Goal: Find specific page/section: Find specific page/section

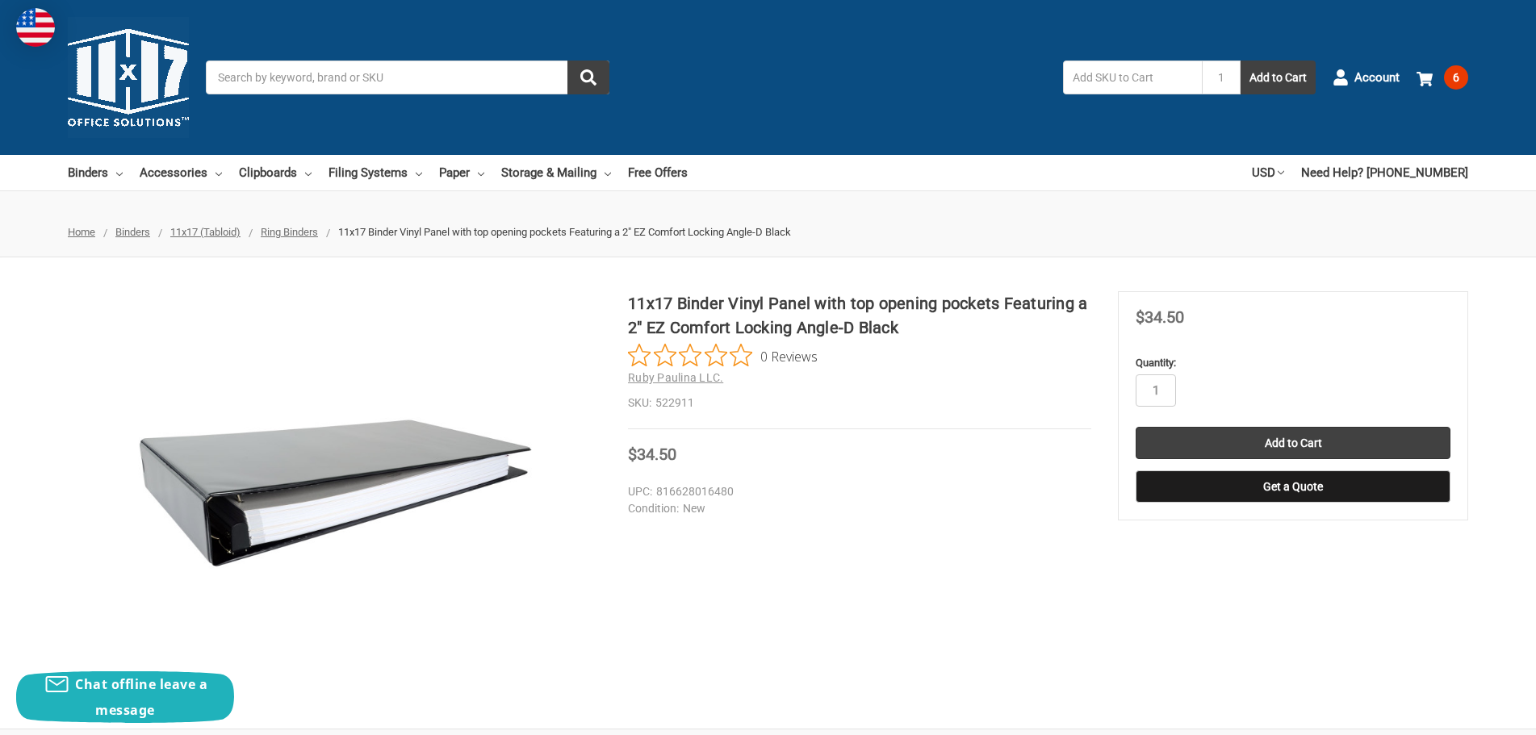
click at [408, 79] on input "Search" at bounding box center [408, 78] width 404 height 34
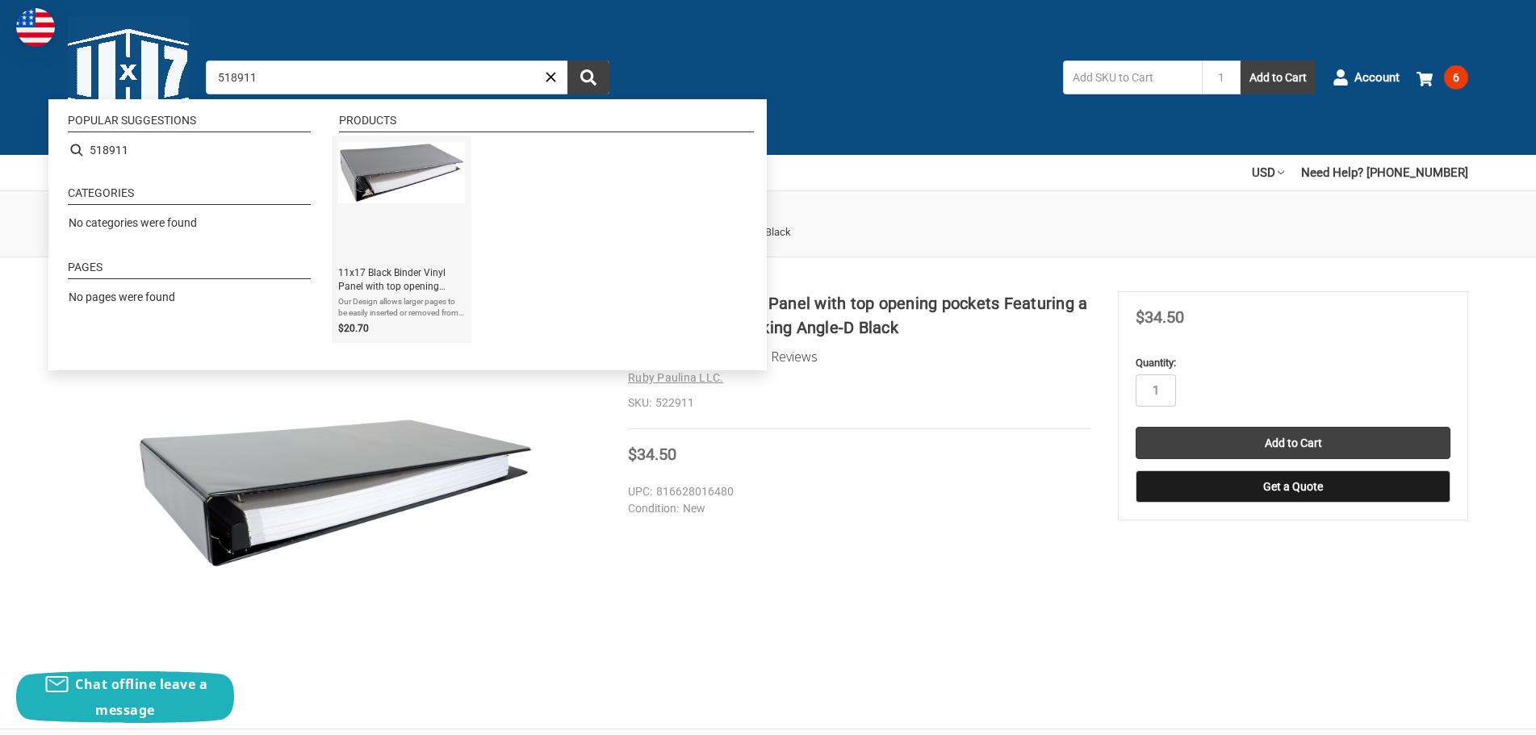
type input "518911"
click at [394, 272] on span "11x17 Black Binder Vinyl Panel with top opening pockets Featuring a 3" Angle-D …" at bounding box center [401, 279] width 127 height 27
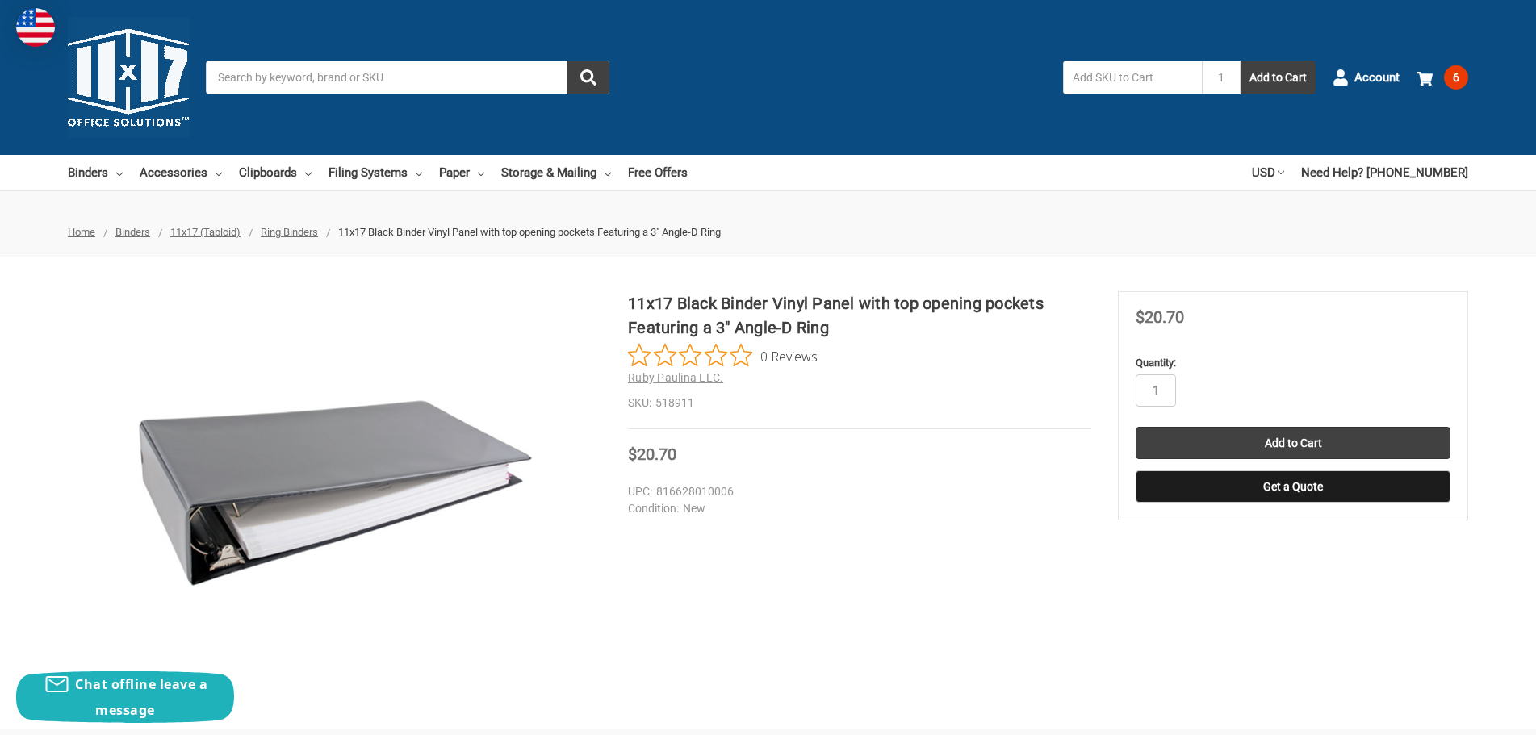
click at [381, 77] on input "Search" at bounding box center [408, 78] width 404 height 34
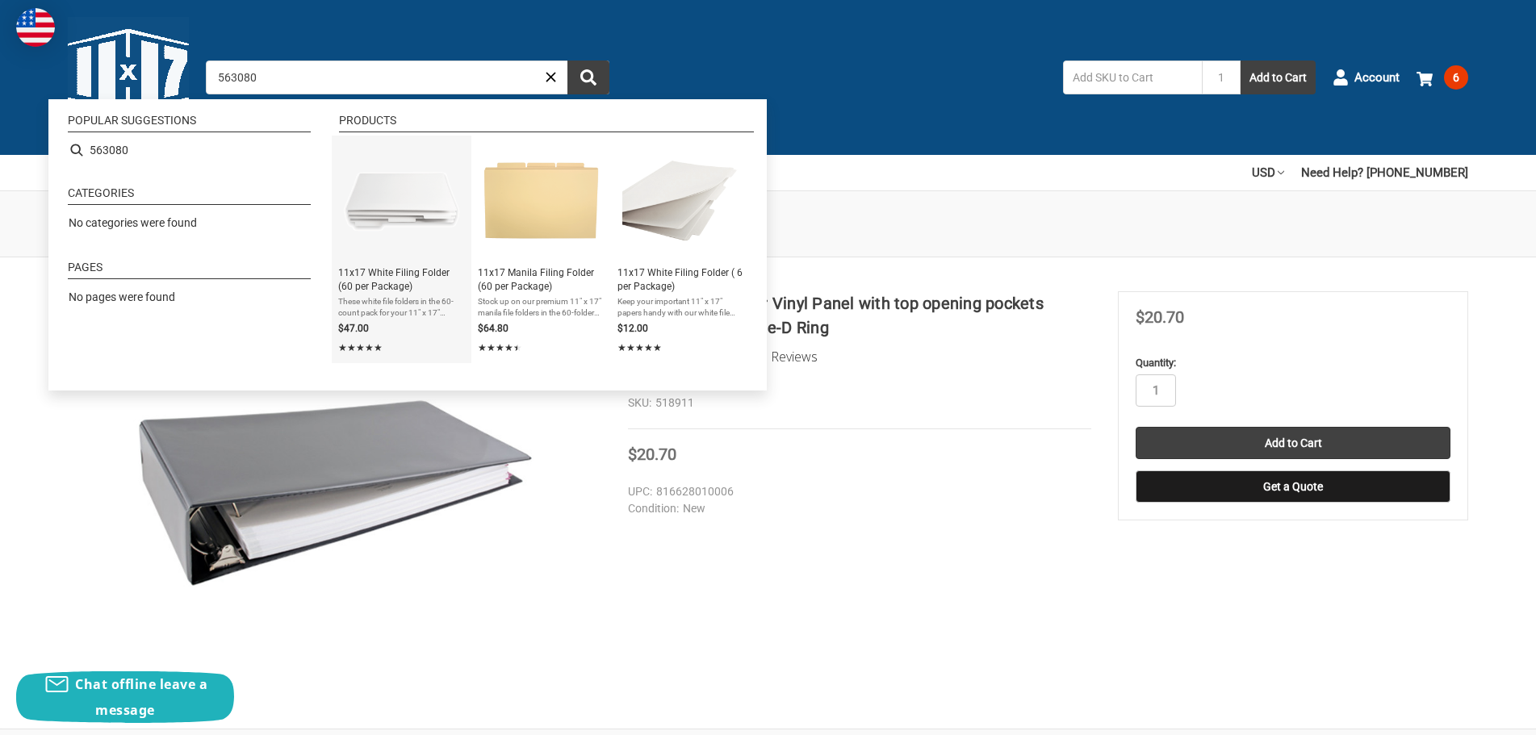
type input "563080"
click at [394, 276] on span "11x17 White Filing Folder (60 per Package)" at bounding box center [401, 279] width 127 height 27
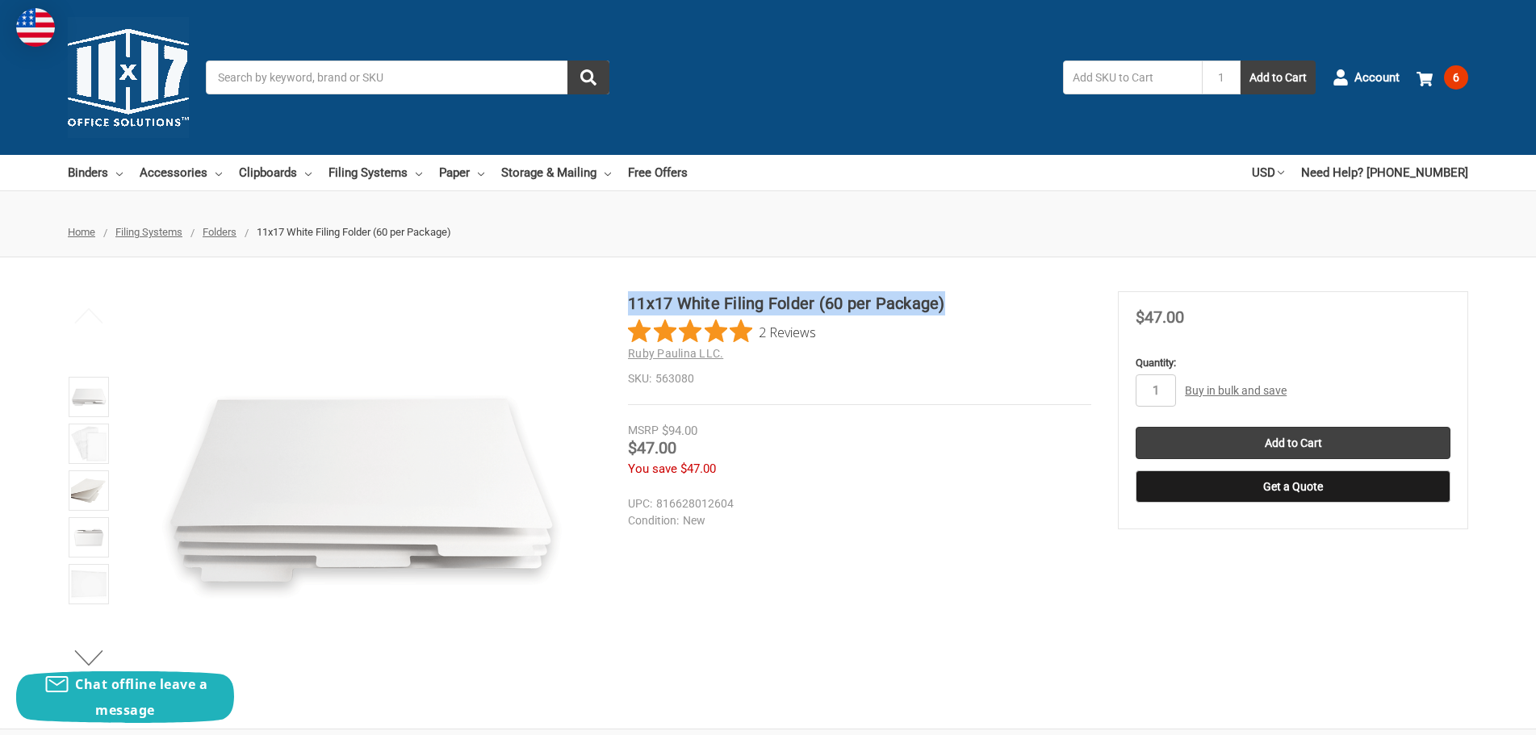
drag, startPoint x: 0, startPoint y: 0, endPoint x: 945, endPoint y: 307, distance: 993.8
click at [945, 307] on h1 "11x17 White Filing Folder (60 per Package)" at bounding box center [859, 303] width 463 height 24
copy h1 "11x17 White Filing Folder (60 per Package)"
